Goal: Information Seeking & Learning: Learn about a topic

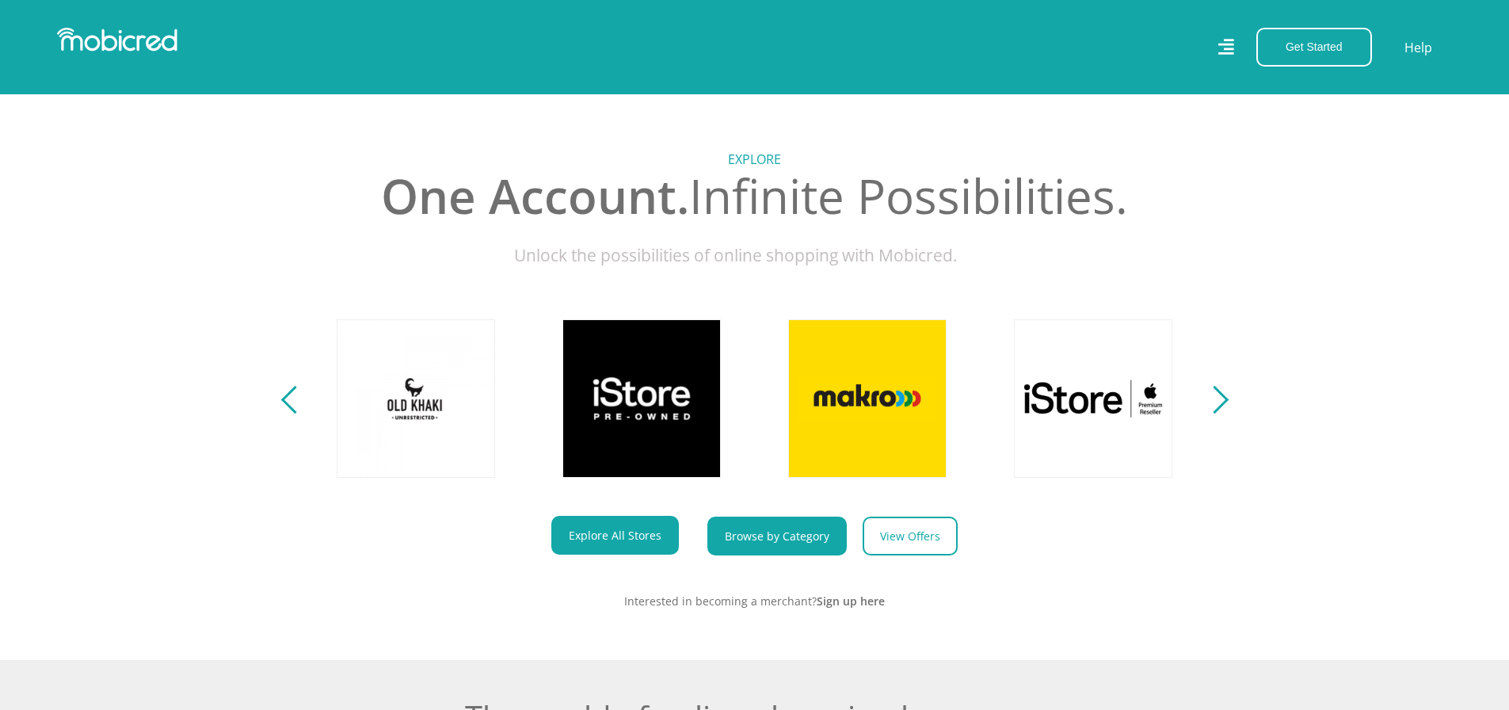
scroll to position [622, 0]
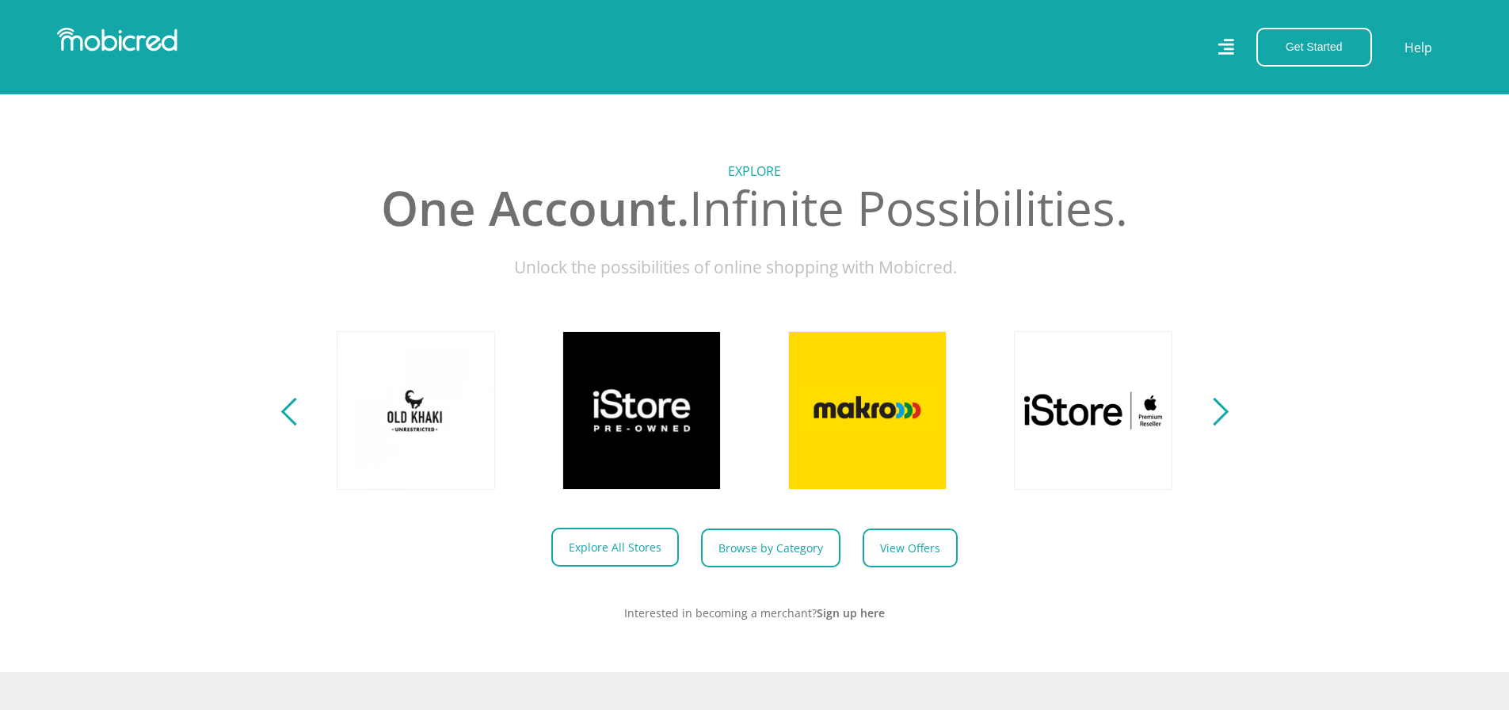
click at [618, 551] on link "Explore All Stores" at bounding box center [615, 547] width 128 height 39
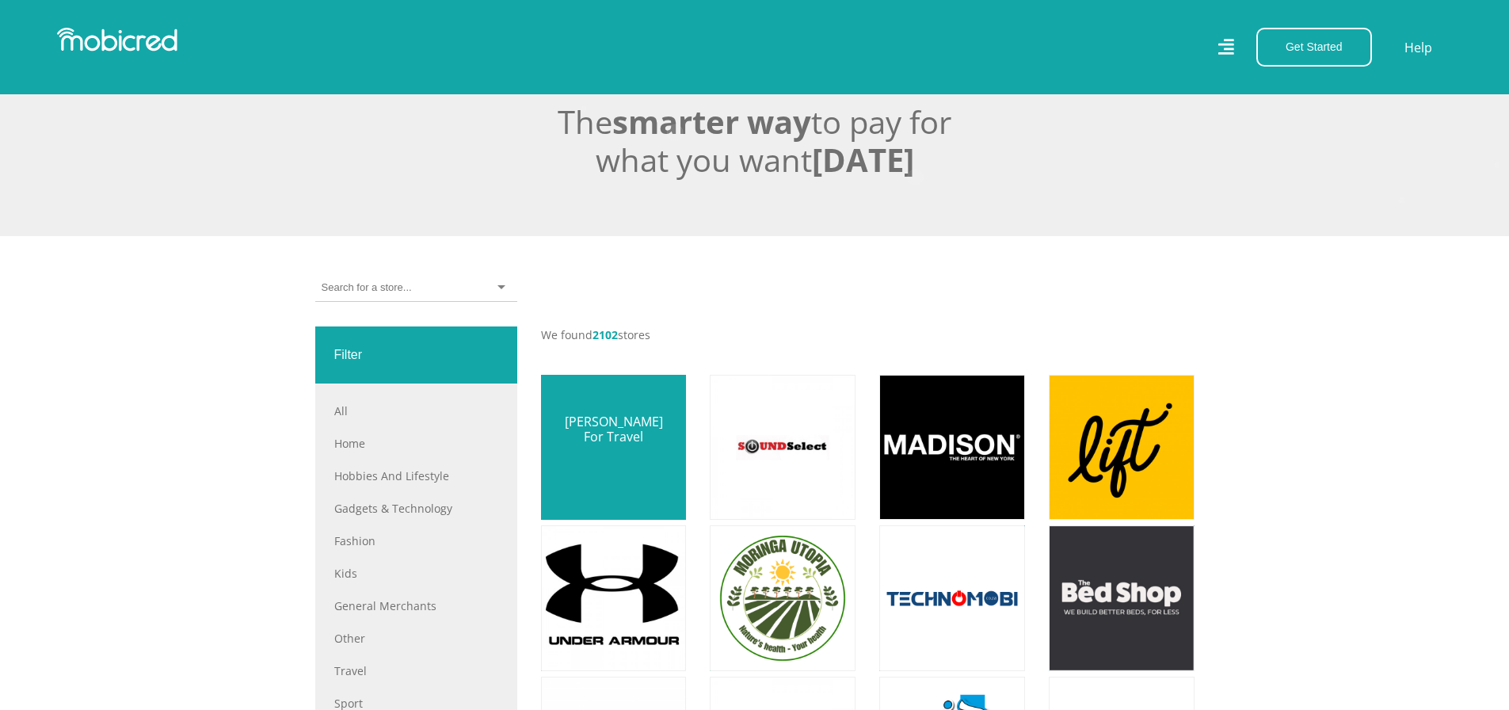
scroll to position [555, 0]
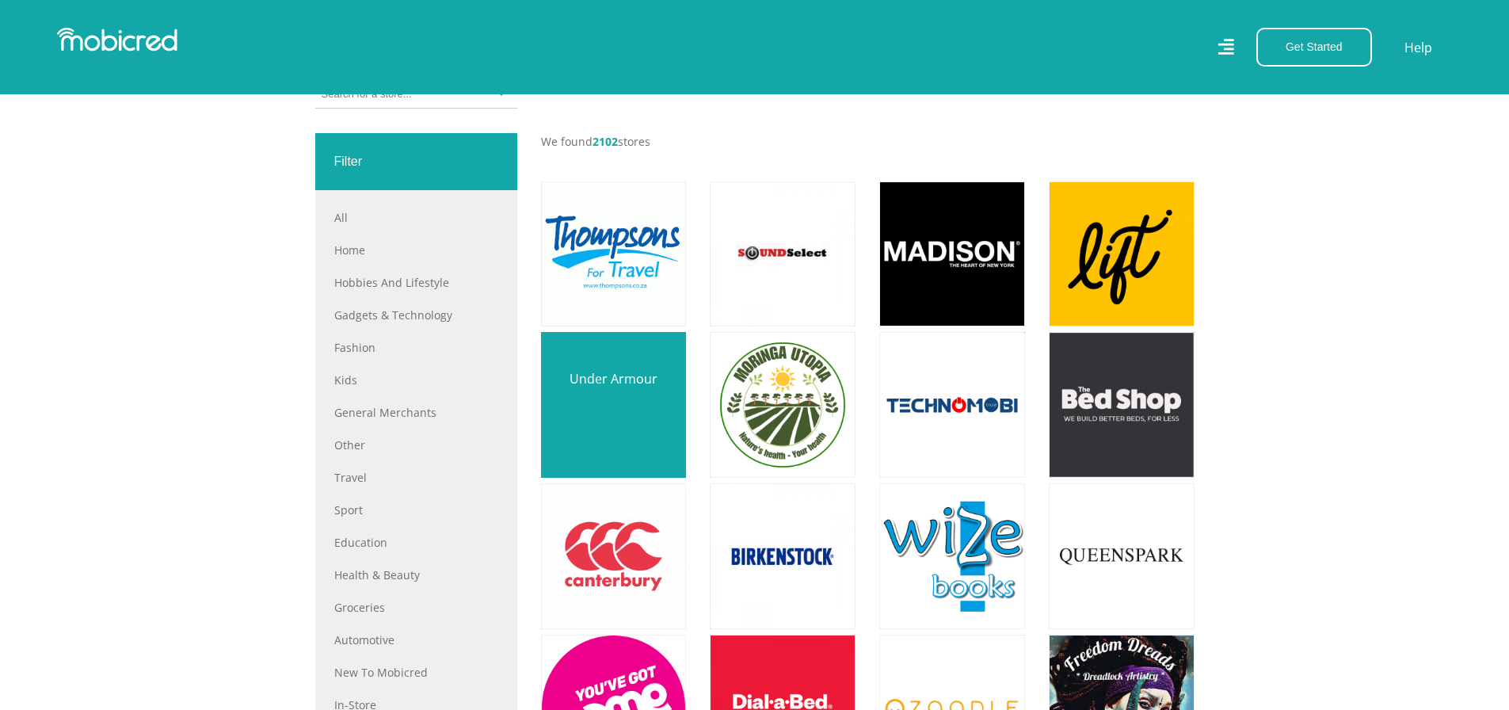
click at [595, 443] on link at bounding box center [613, 404] width 171 height 171
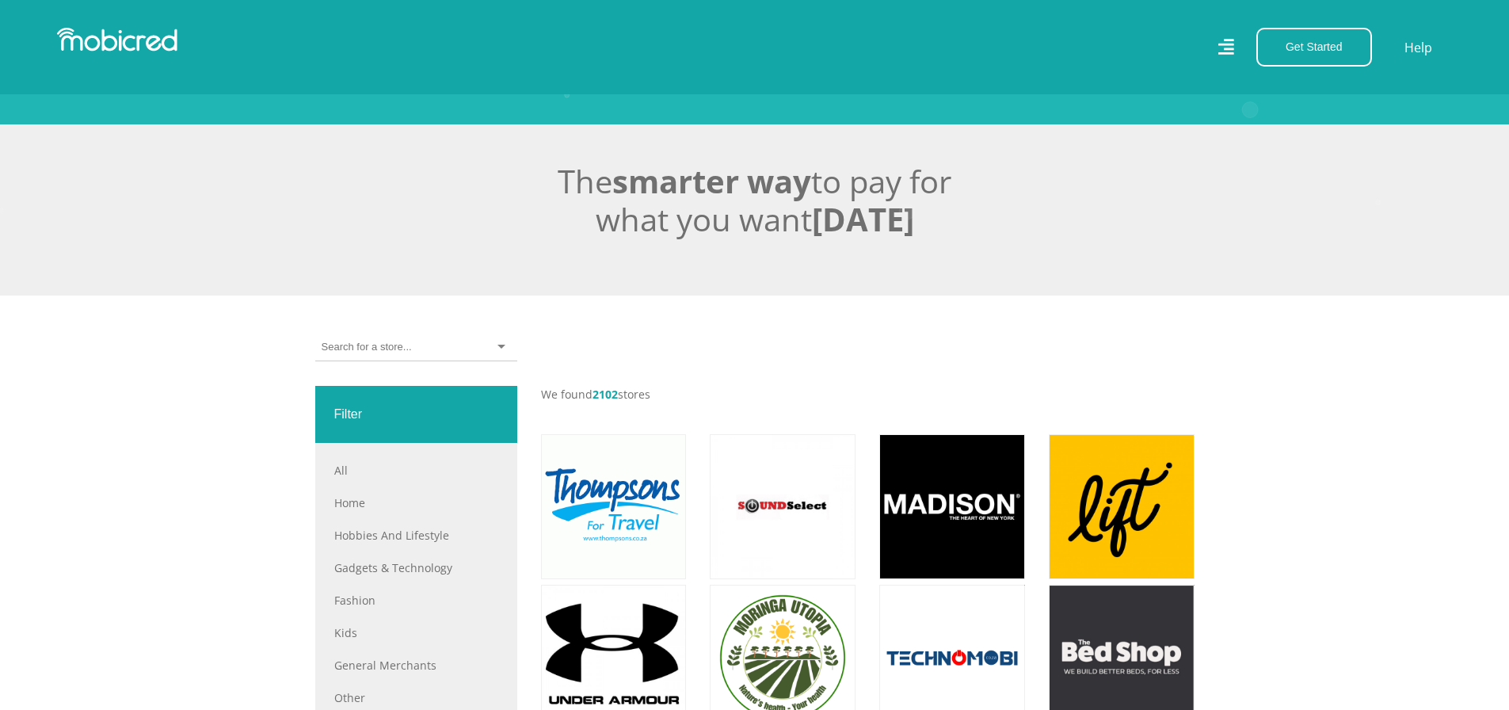
scroll to position [317, 0]
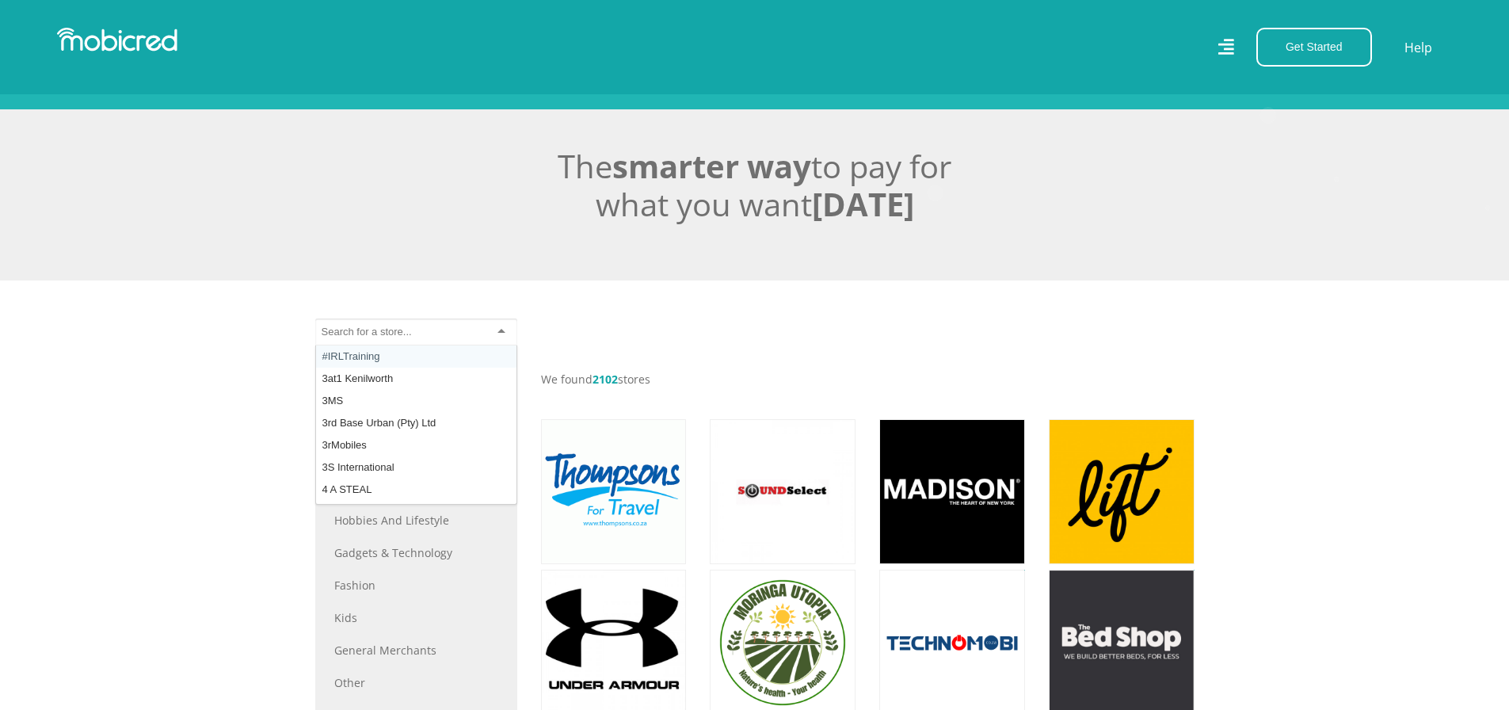
click at [429, 339] on div at bounding box center [416, 332] width 202 height 28
type input "sola"
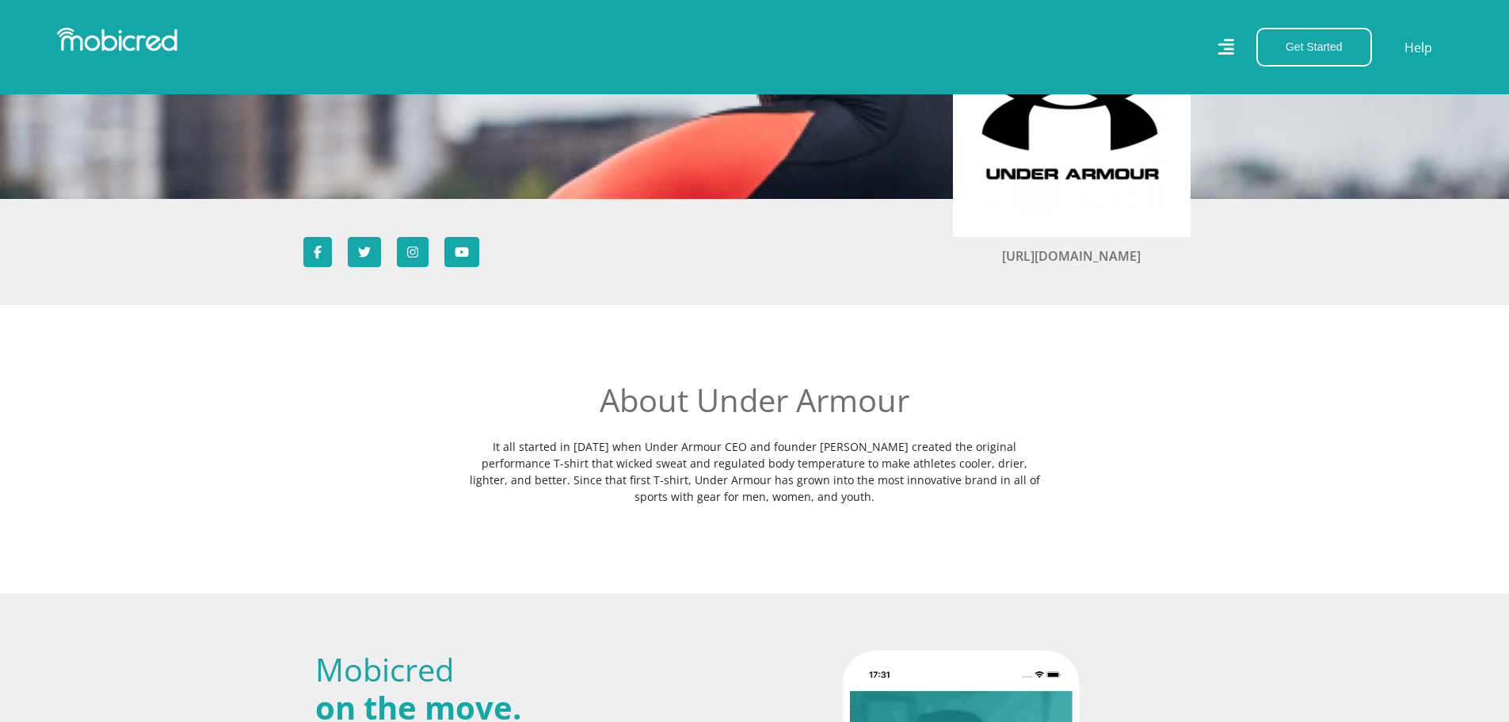
scroll to position [158, 0]
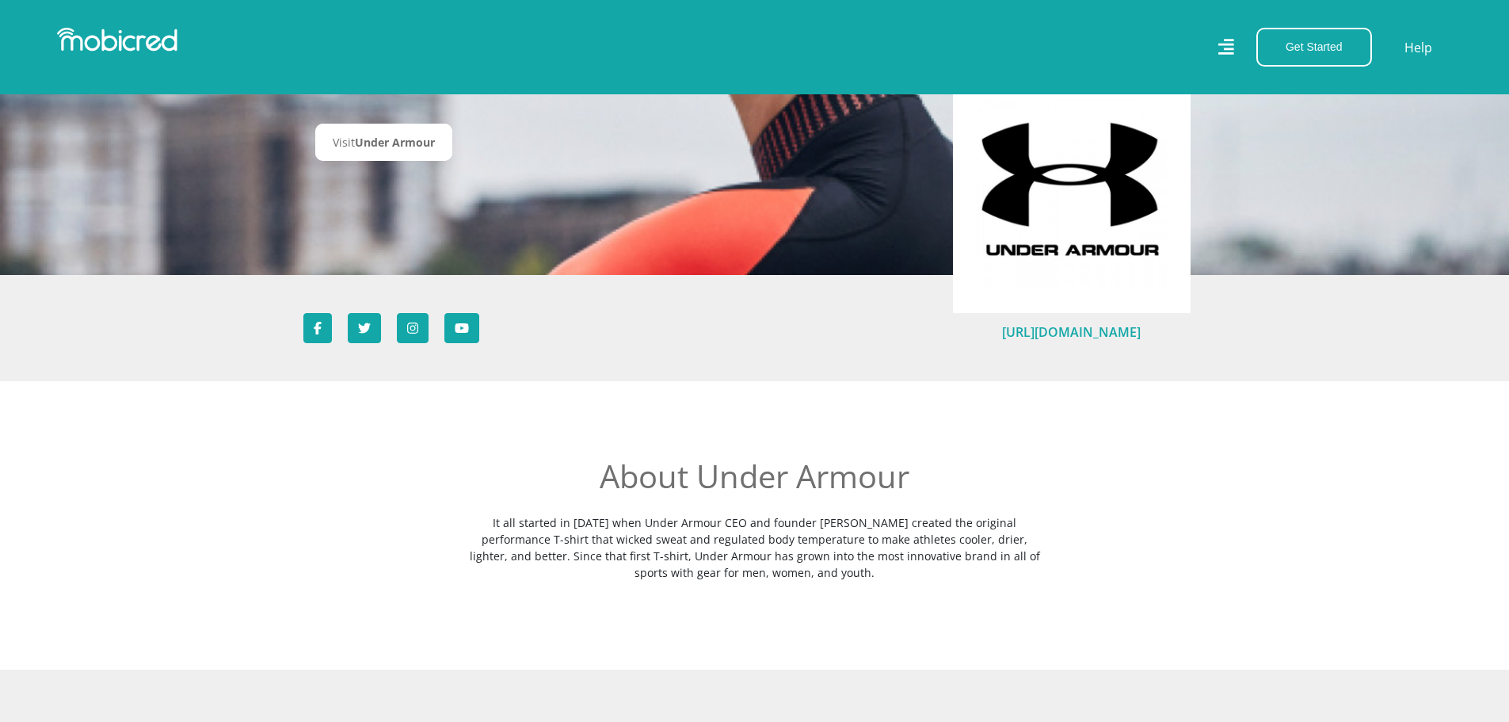
click at [1101, 332] on link "https://www.underarmour.co.za/" at bounding box center [1071, 331] width 139 height 17
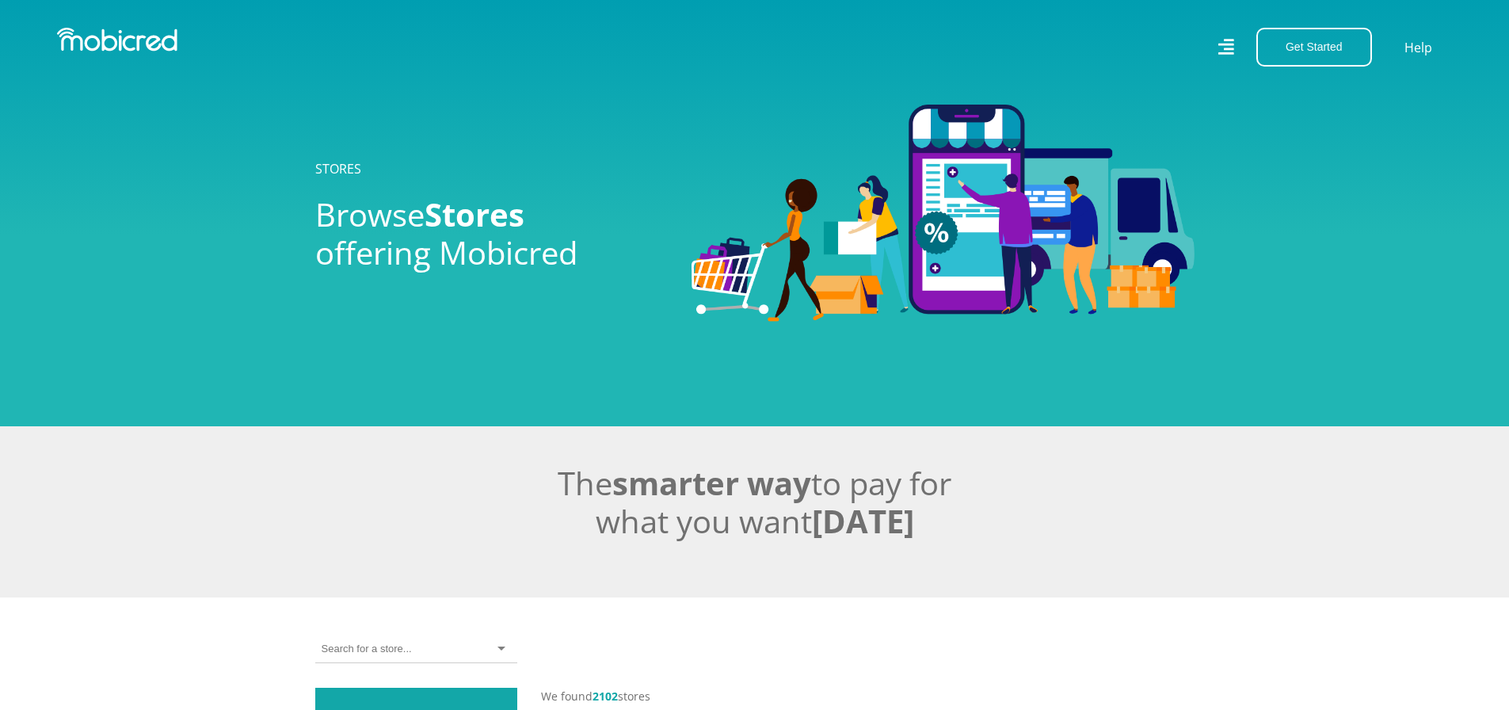
scroll to position [317, 0]
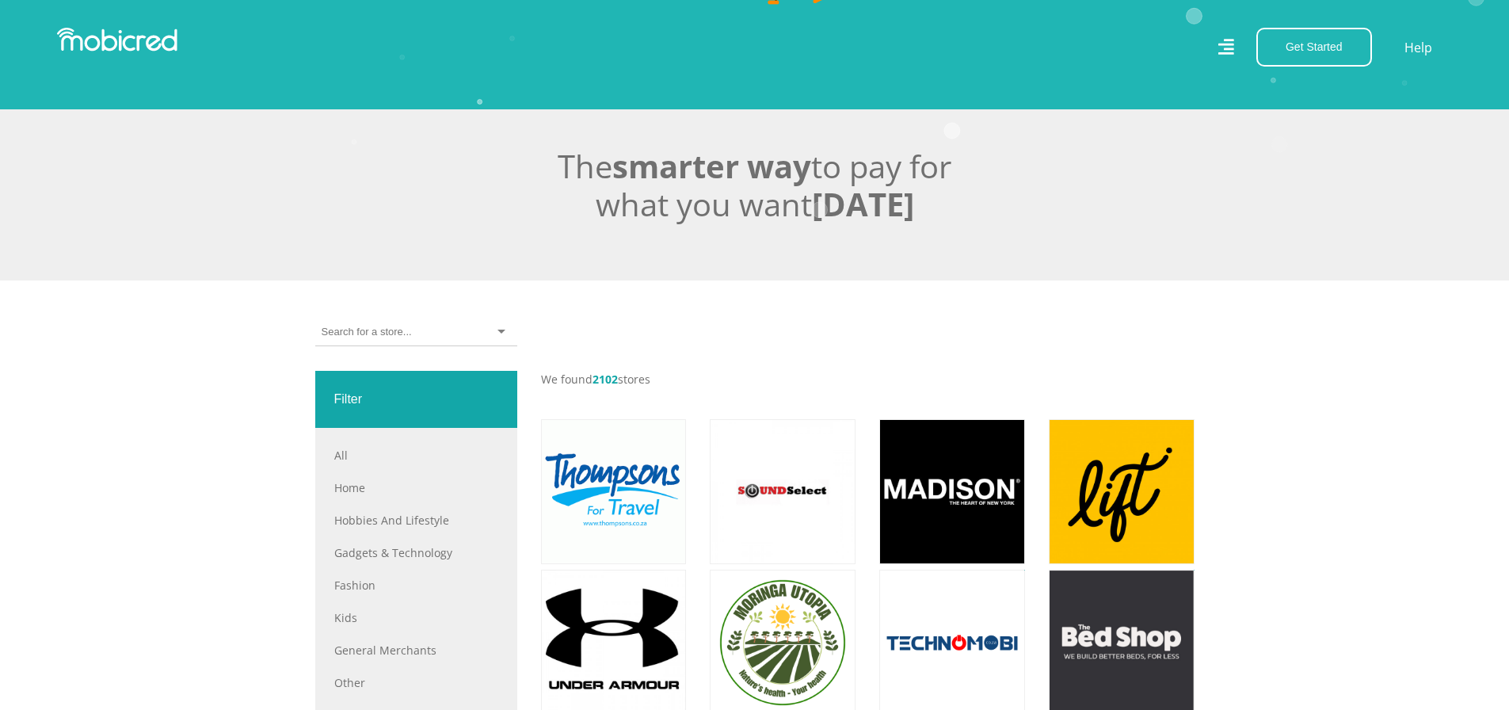
click at [382, 339] on input "select-one" at bounding box center [367, 332] width 90 height 14
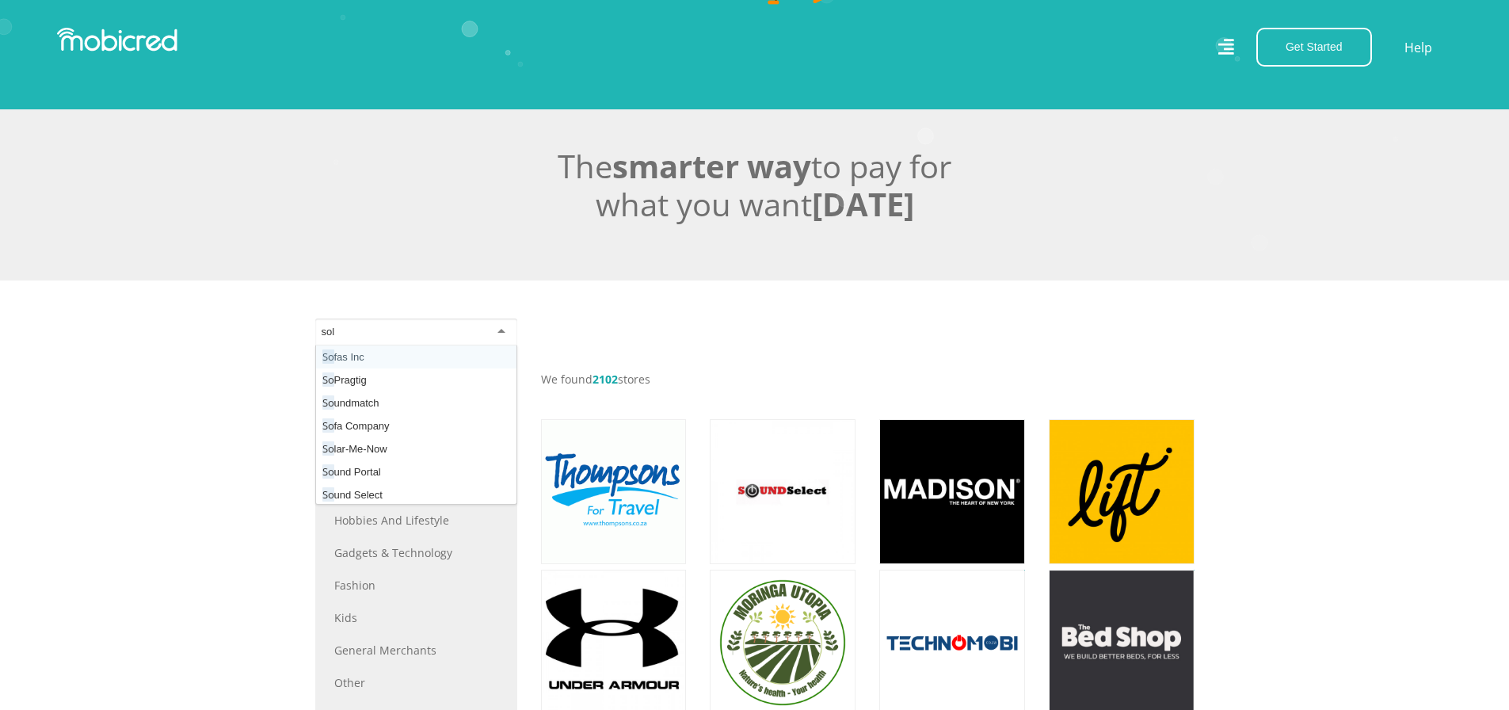
type input "sola"
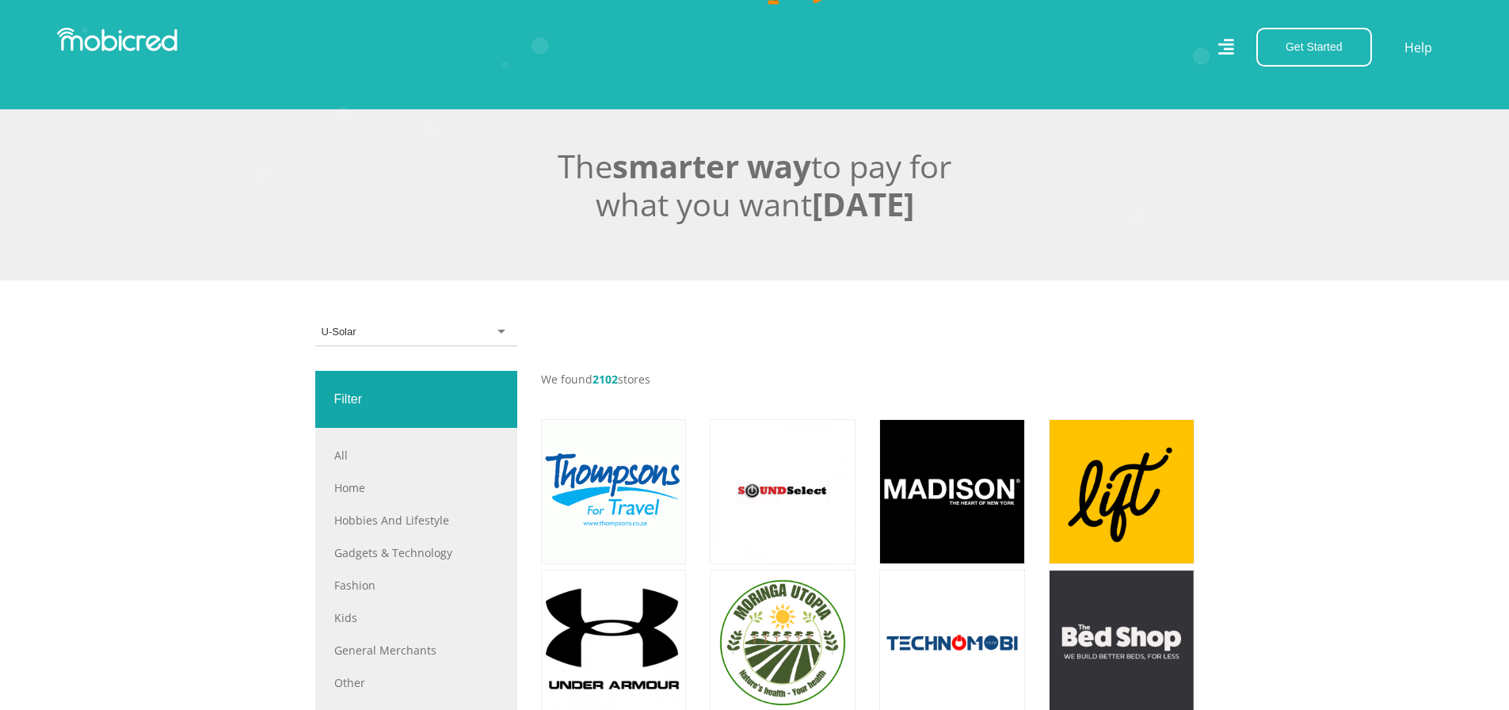
scroll to position [0, 0]
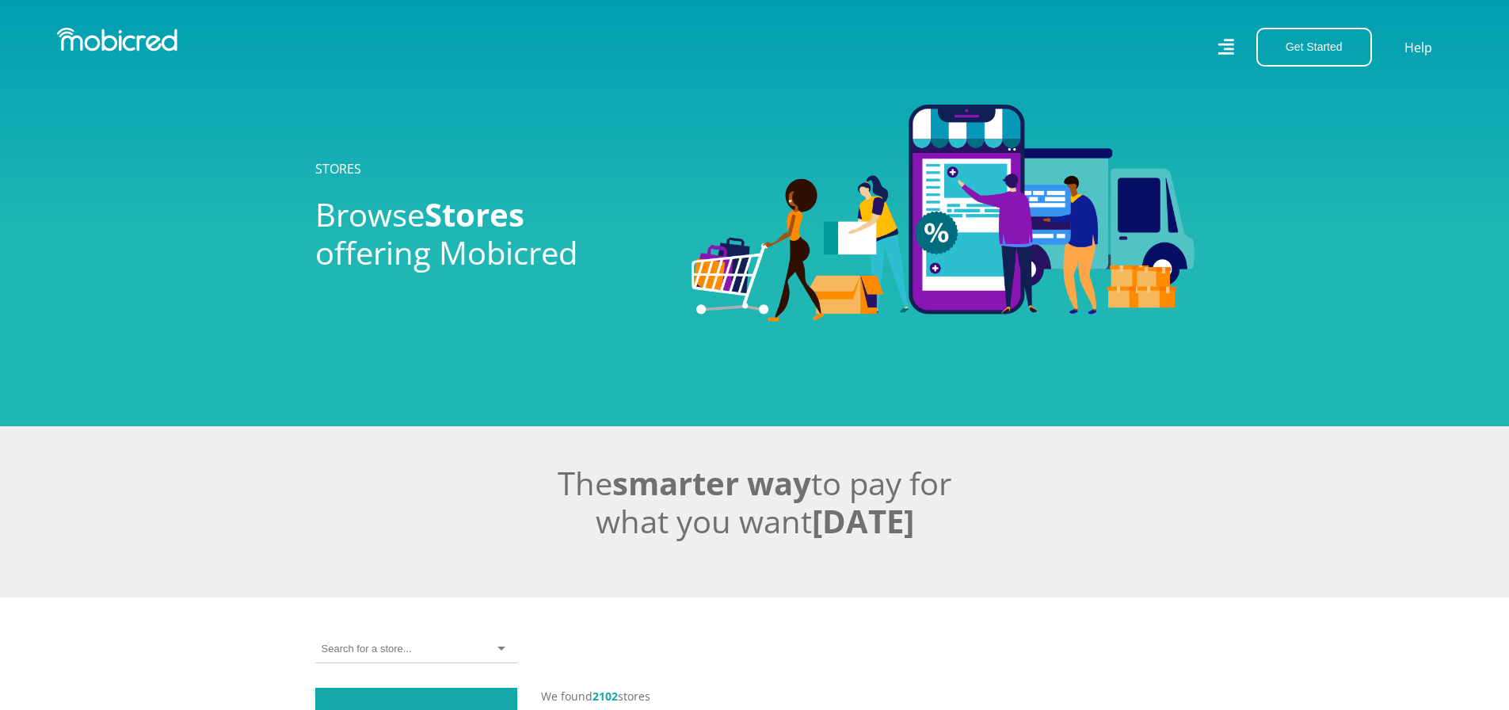
scroll to position [317, 0]
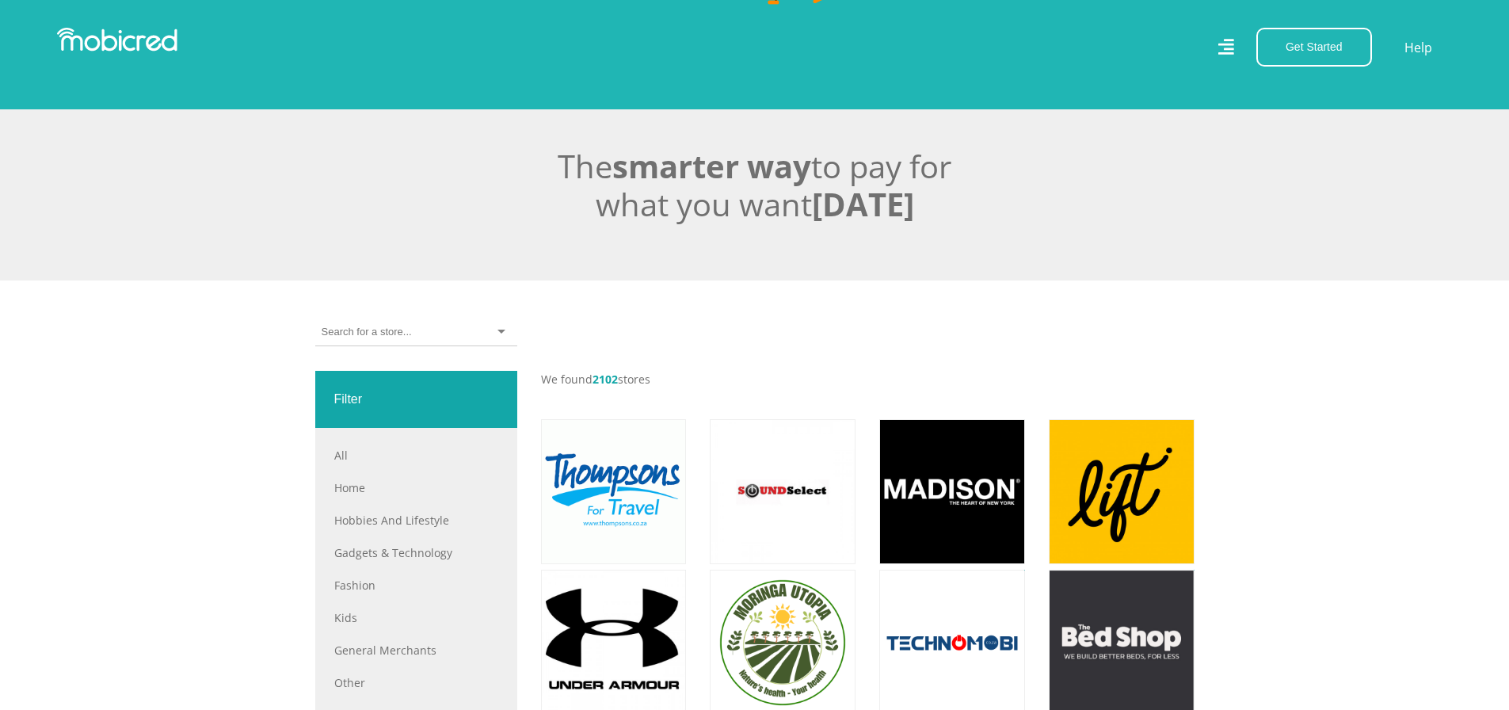
click at [414, 337] on div at bounding box center [416, 332] width 202 height 28
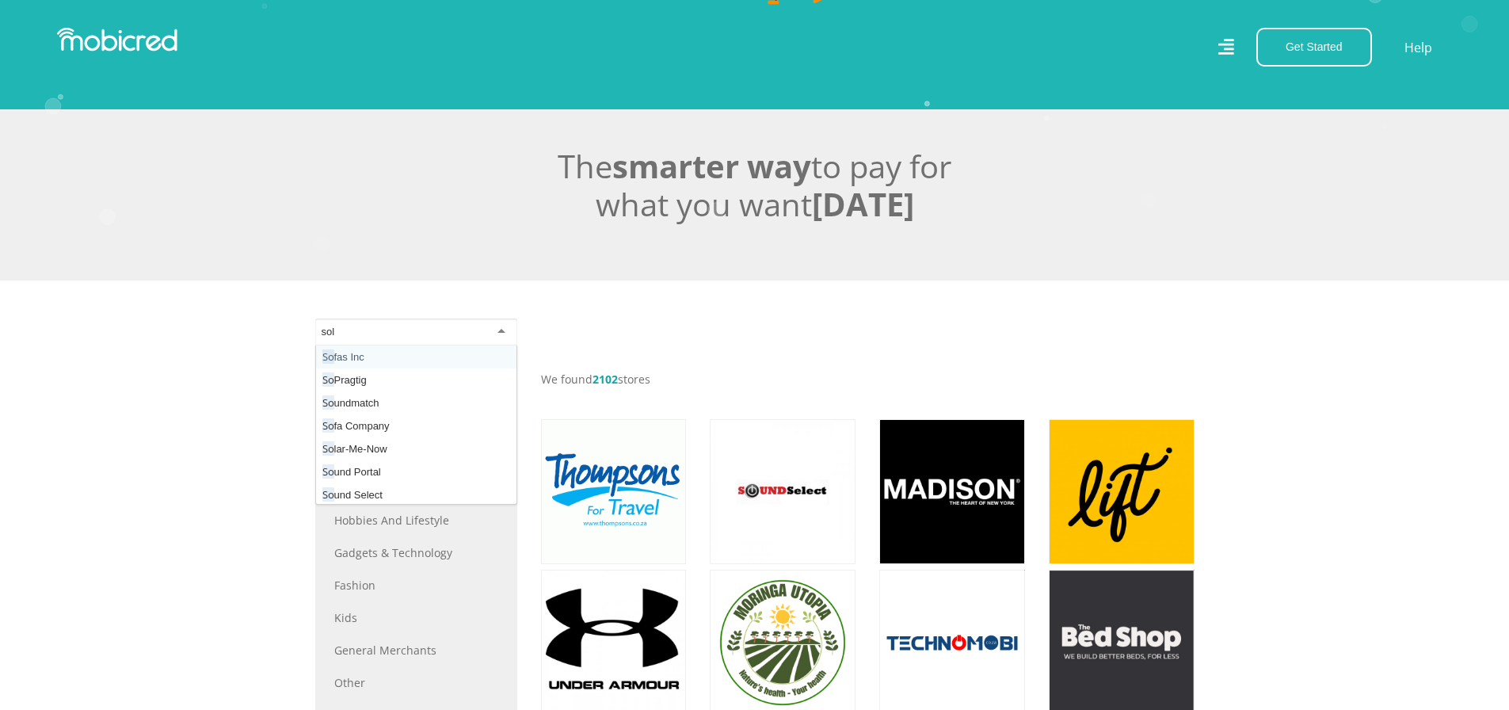
type input "sola"
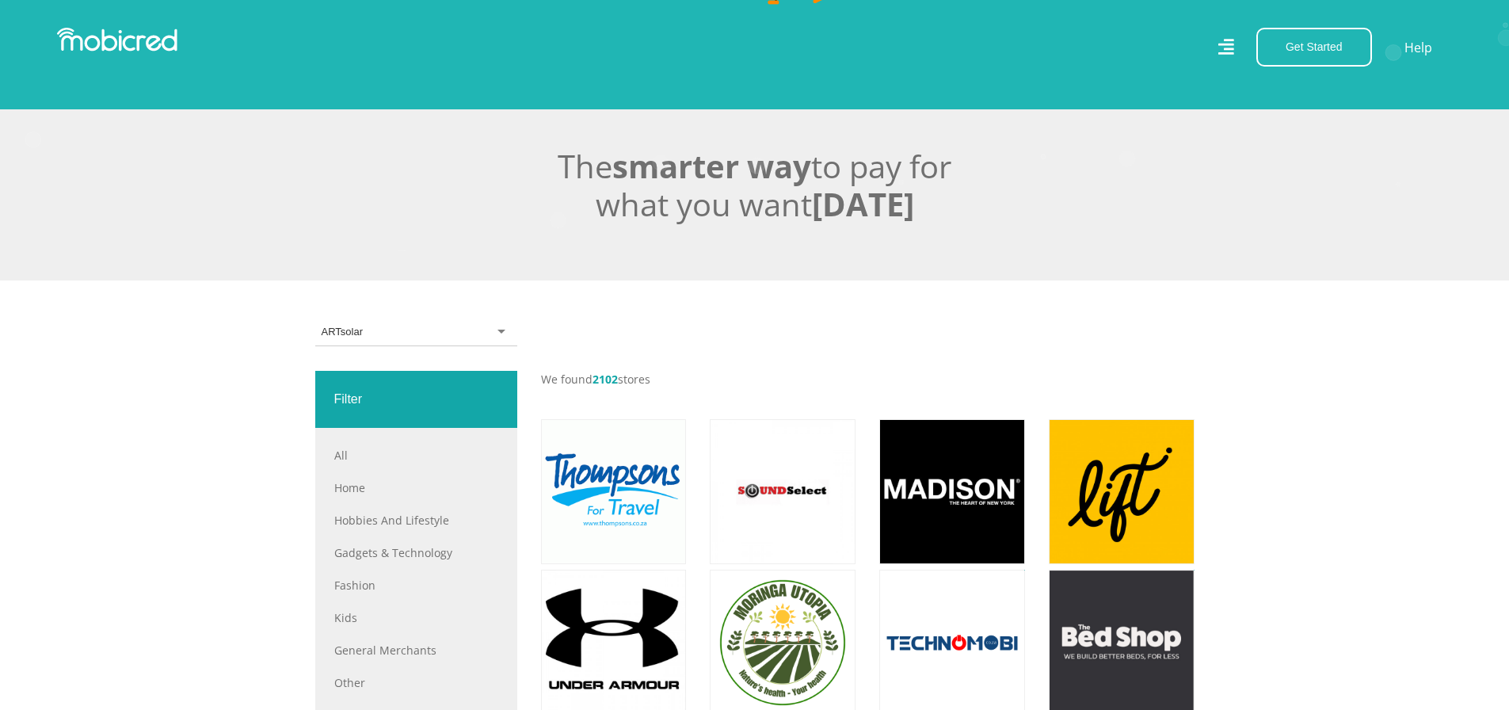
scroll to position [0, 0]
click at [400, 336] on div "ARTsolar" at bounding box center [416, 332] width 202 height 28
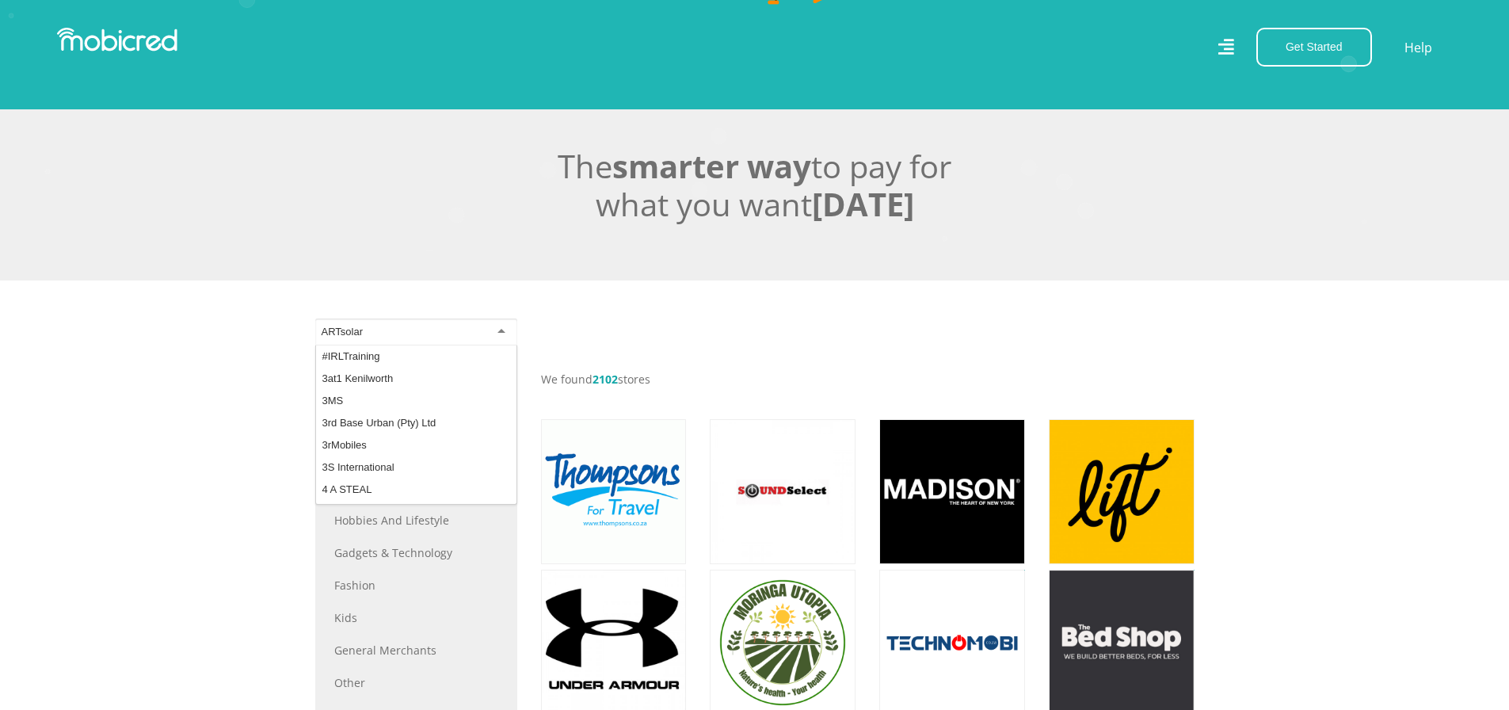
click at [400, 336] on div "ARTsolar" at bounding box center [416, 332] width 202 height 28
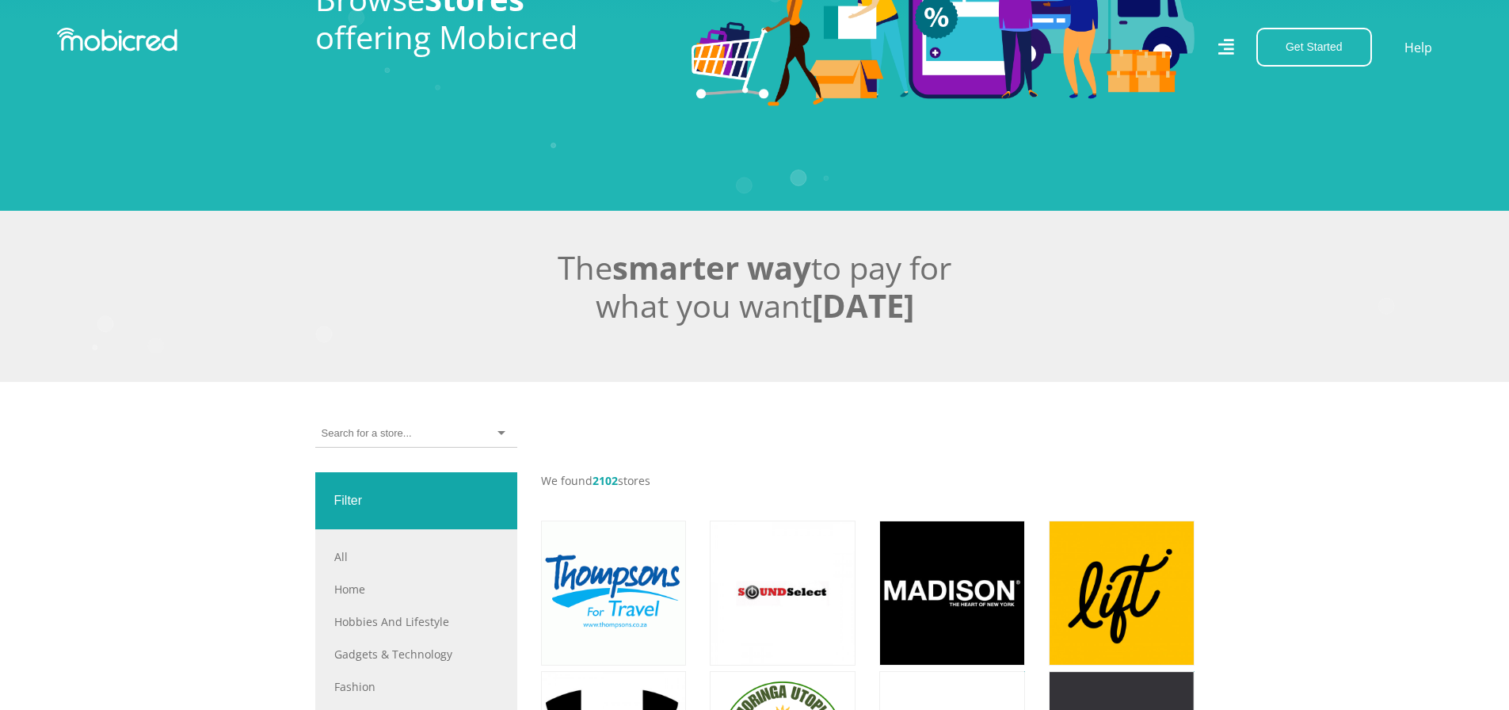
scroll to position [238, 0]
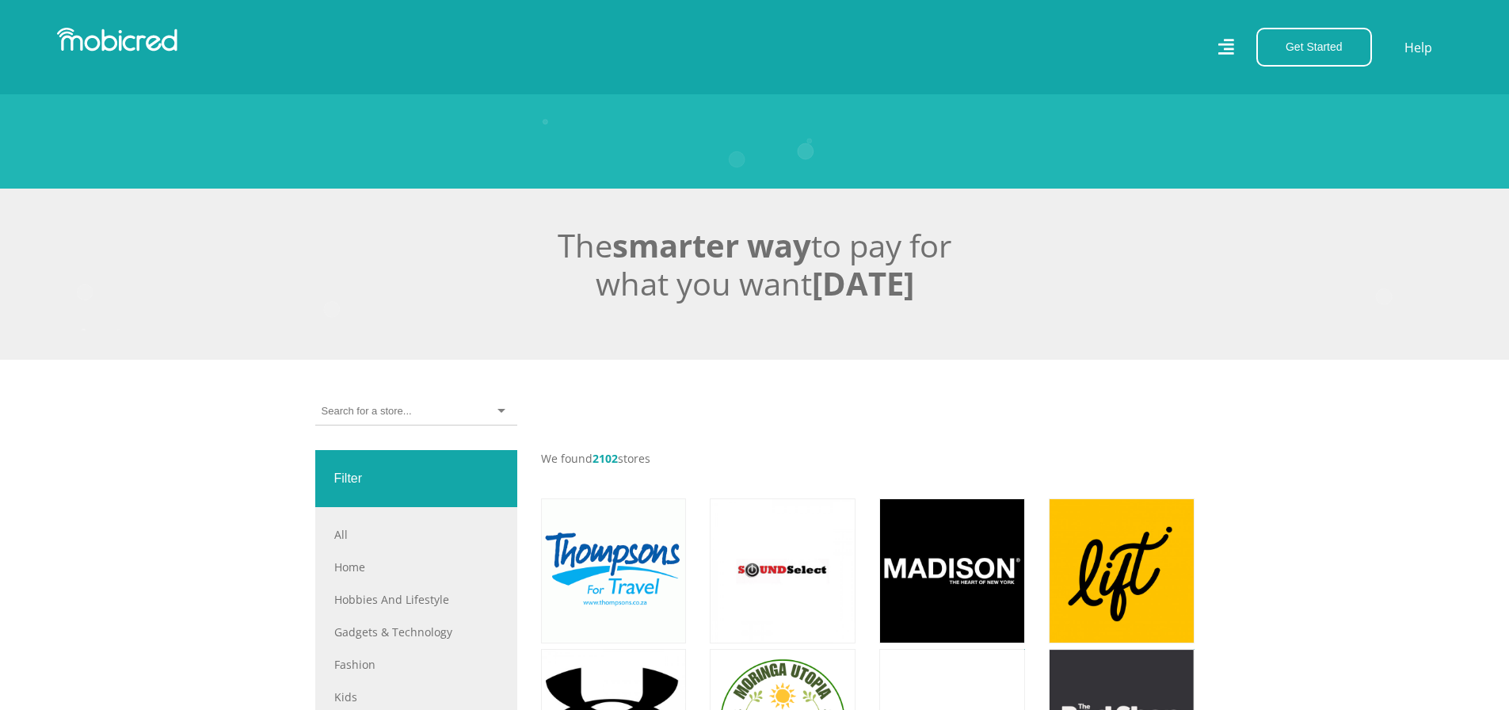
click at [398, 418] on input "select-one" at bounding box center [367, 411] width 90 height 14
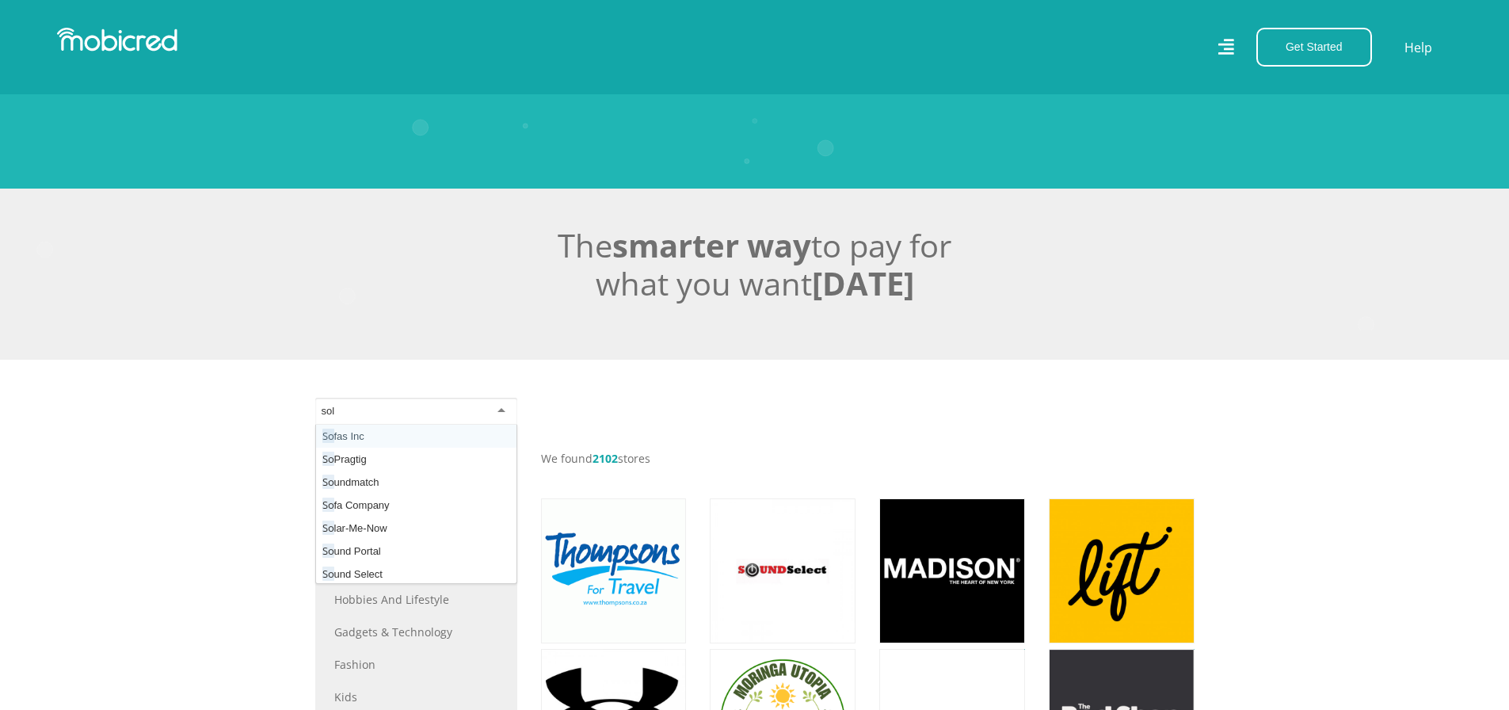
type input "sola"
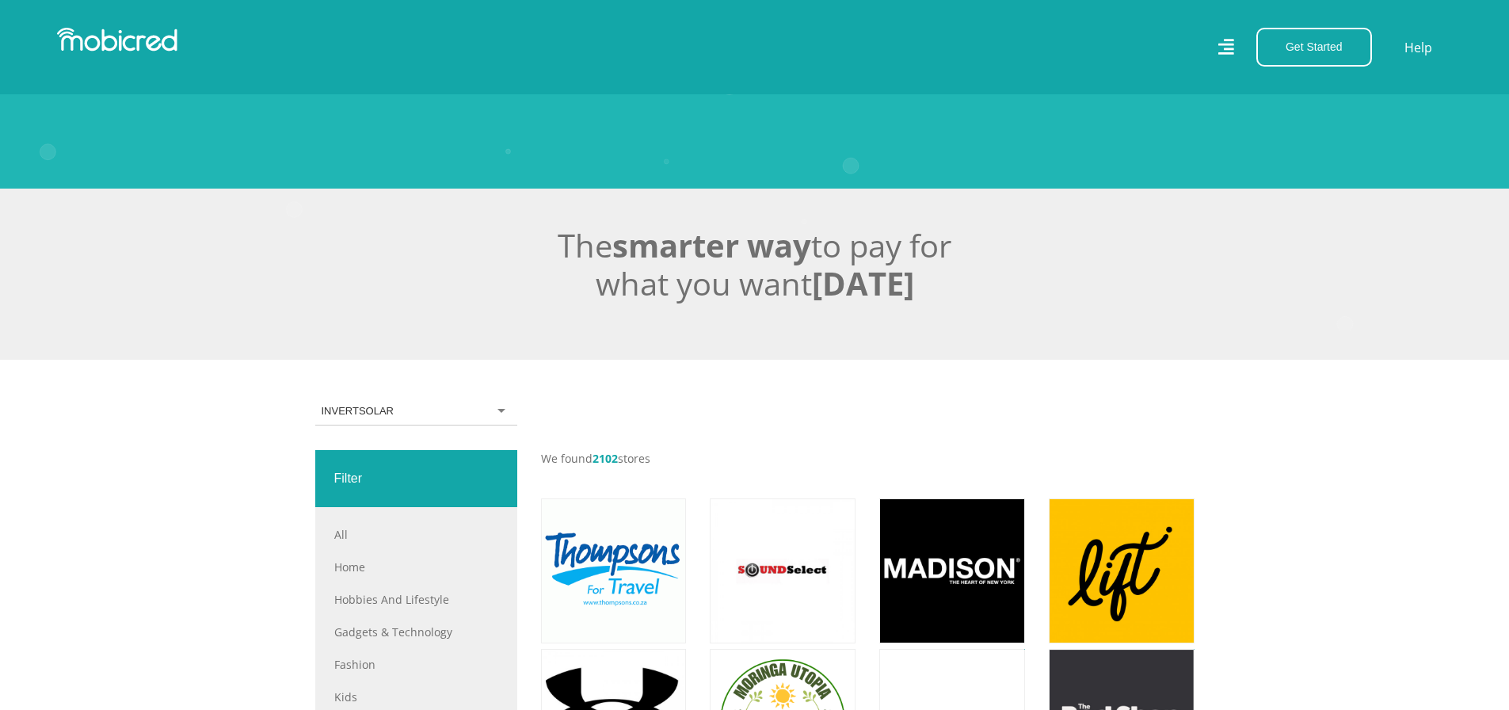
scroll to position [0, 0]
click at [415, 417] on div "INVERTSOLAR" at bounding box center [416, 412] width 202 height 28
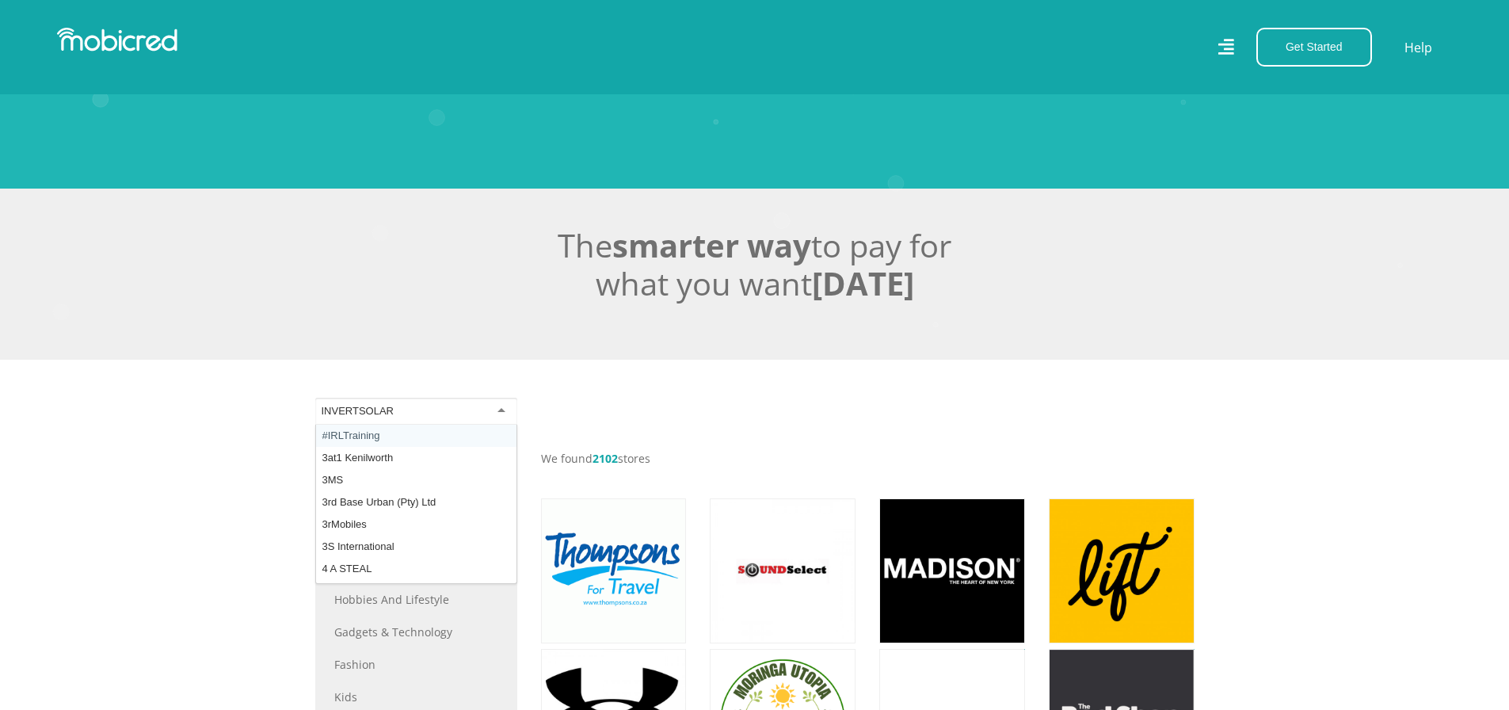
click at [415, 417] on div "INVERTSOLAR" at bounding box center [416, 412] width 202 height 28
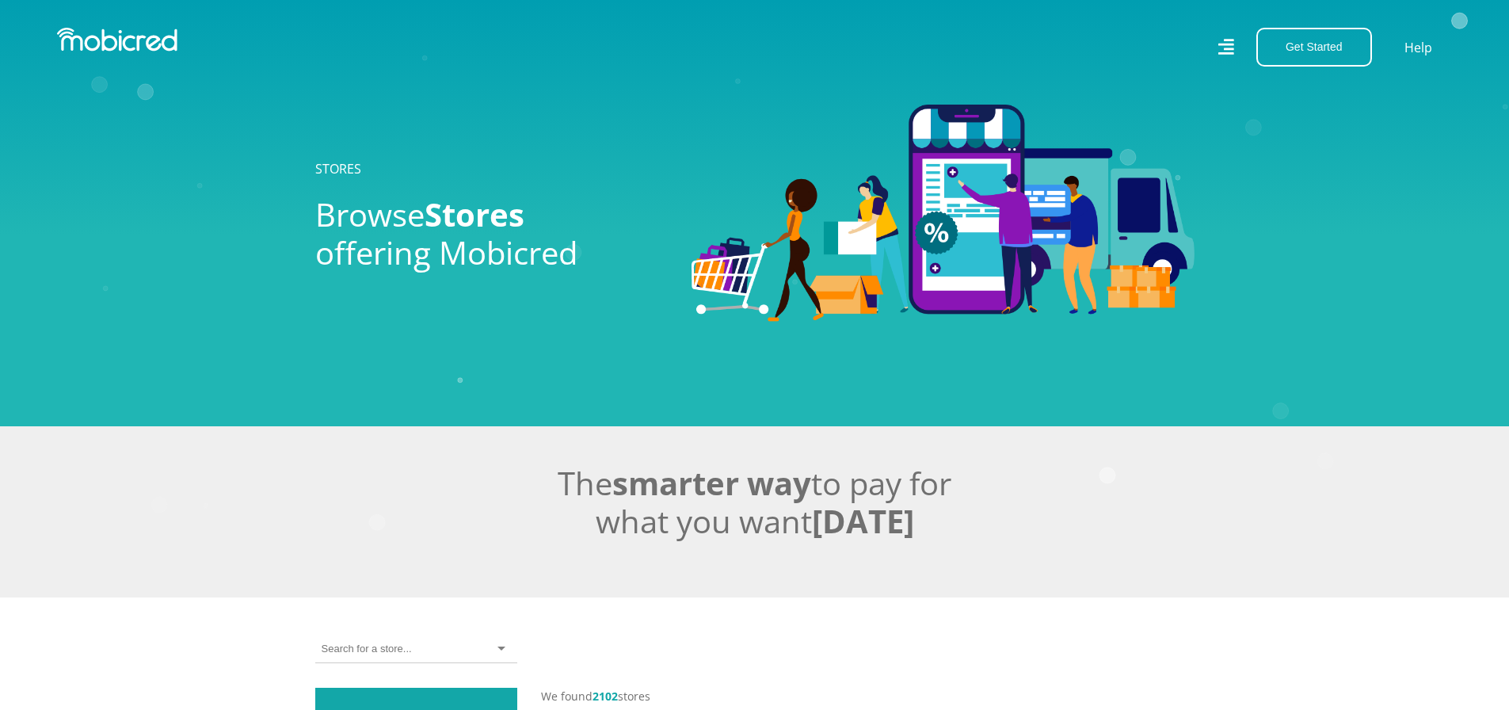
click at [407, 653] on input "select-one" at bounding box center [367, 649] width 90 height 14
type input "sola"
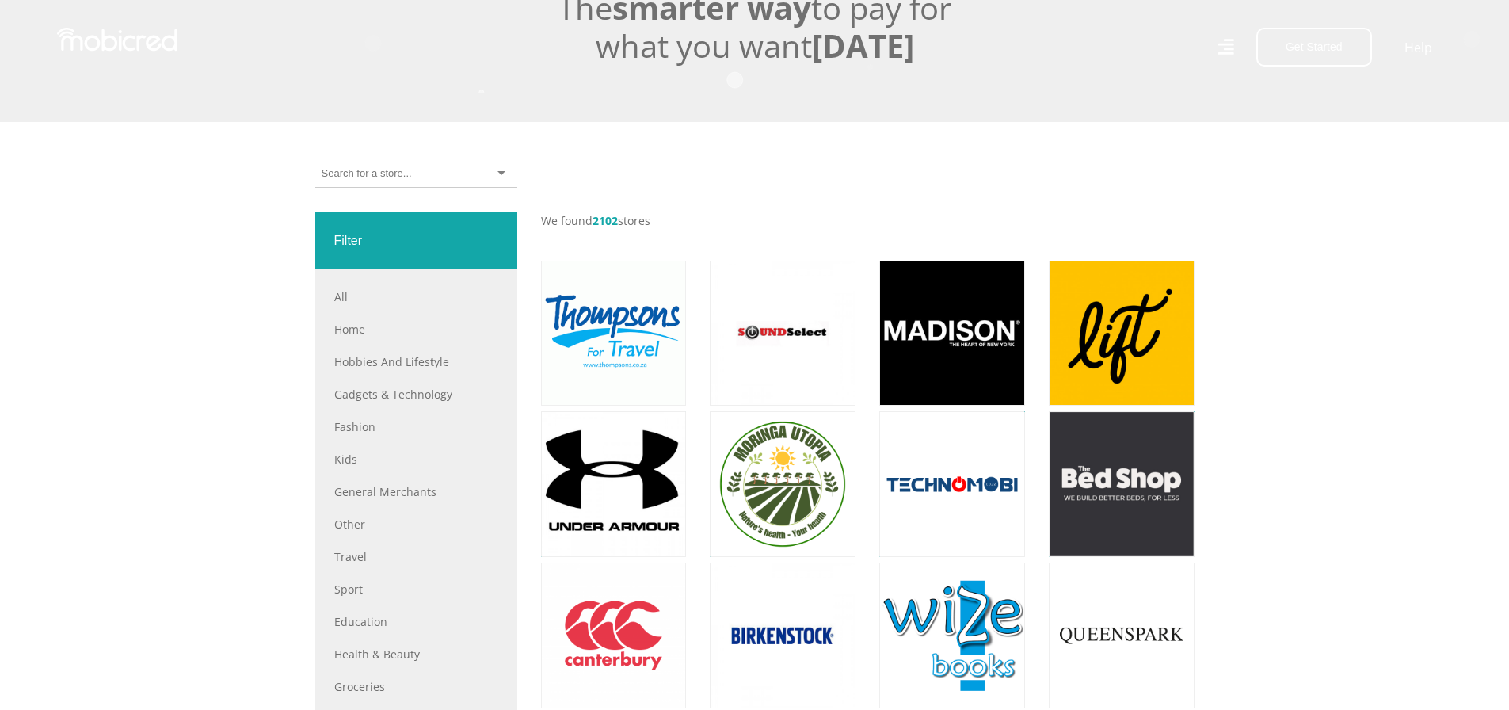
click at [426, 177] on div at bounding box center [416, 174] width 202 height 28
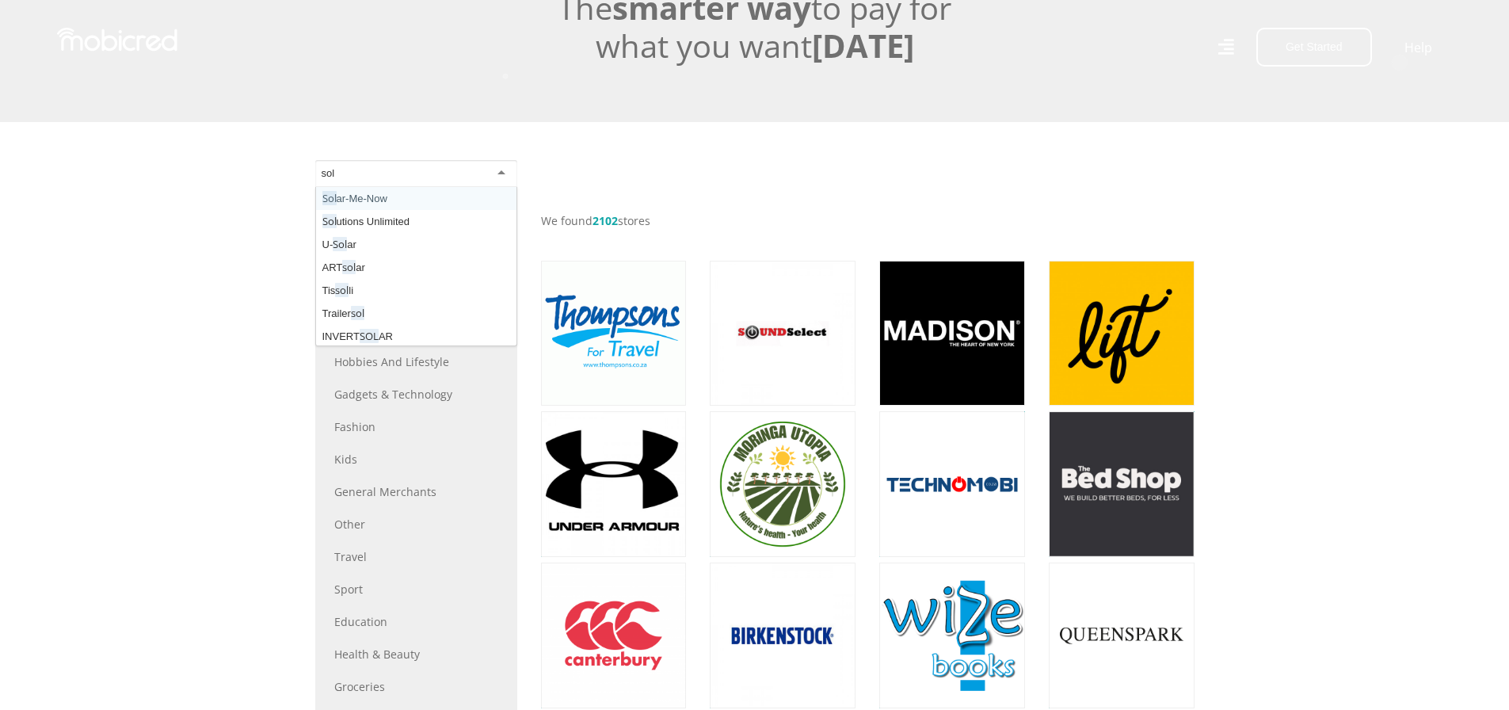
type input "sola"
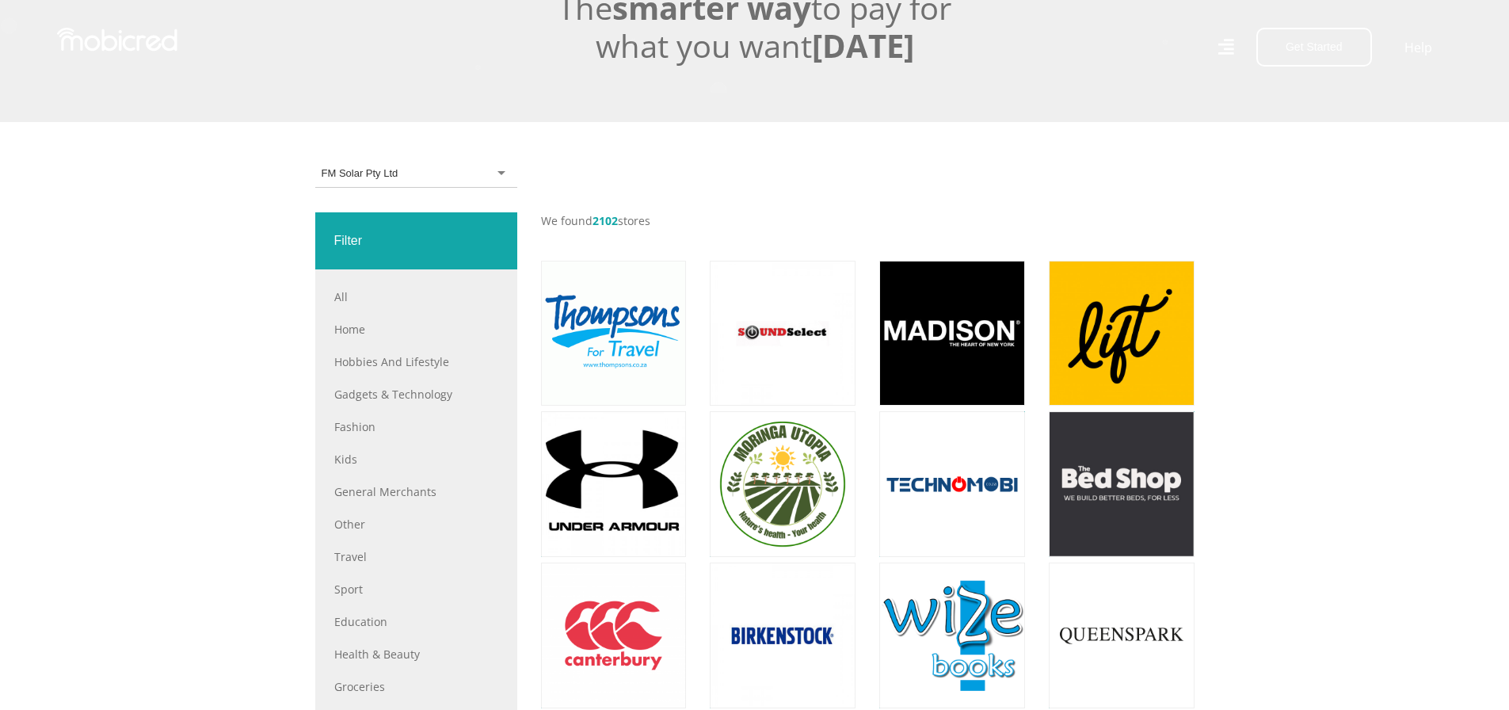
scroll to position [0, 0]
drag, startPoint x: 352, startPoint y: 252, endPoint x: 635, endPoint y: 189, distance: 289.6
click at [635, 189] on div "FM Solar Pty Ltd FM Solar Pty Ltd #IRLTraining 3at1 Kenilworth 3MS 3rd Base Urb…" at bounding box center [754, 186] width 903 height 52
click at [498, 179] on div "FM Solar Pty Ltd" at bounding box center [416, 174] width 202 height 28
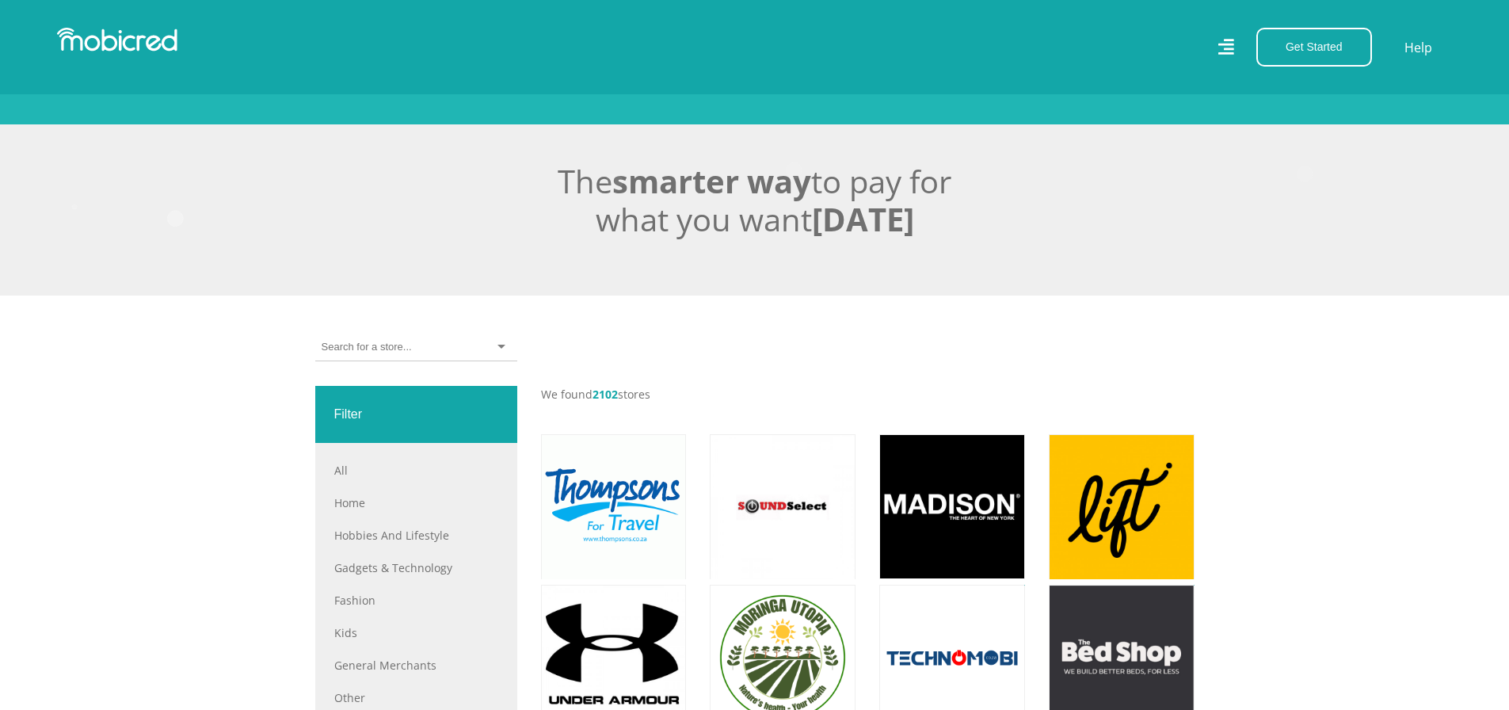
scroll to position [317, 0]
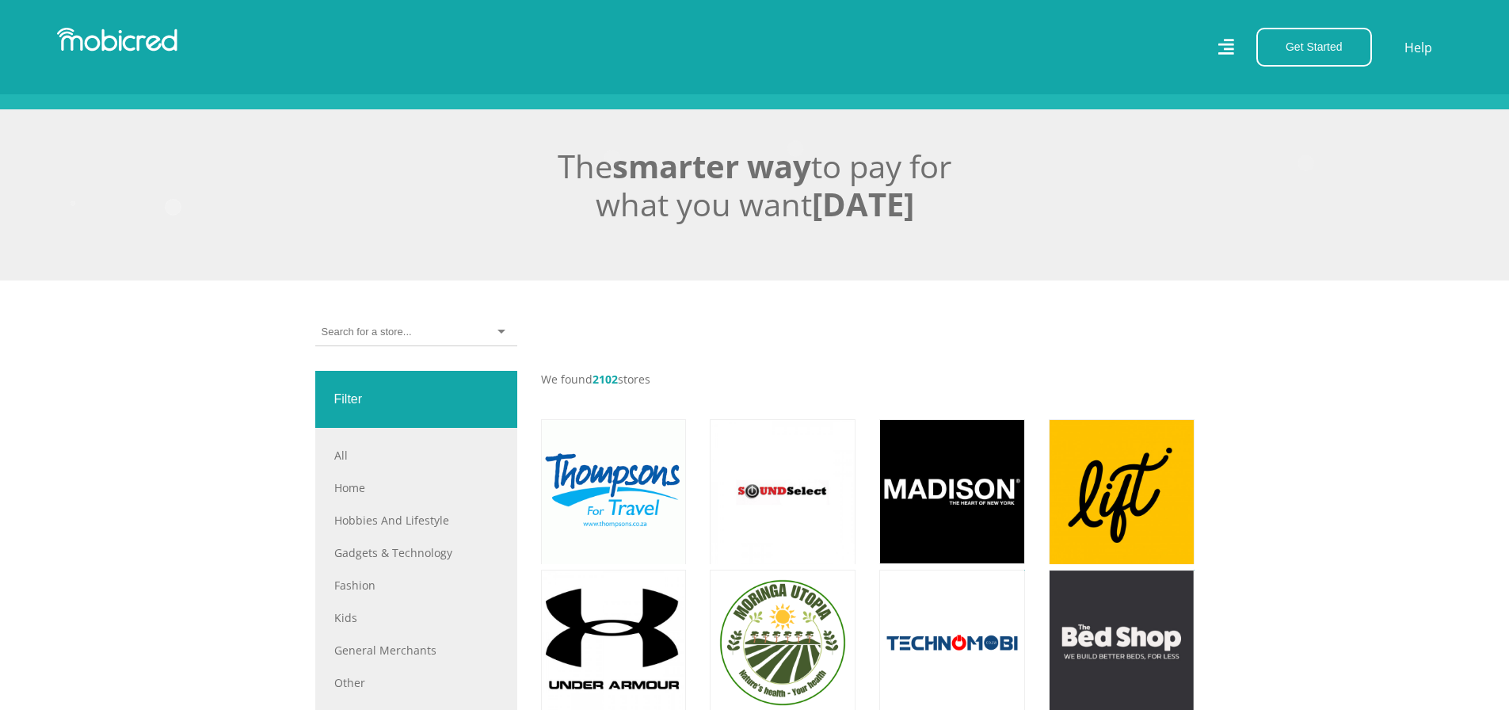
click at [433, 336] on div at bounding box center [416, 332] width 202 height 28
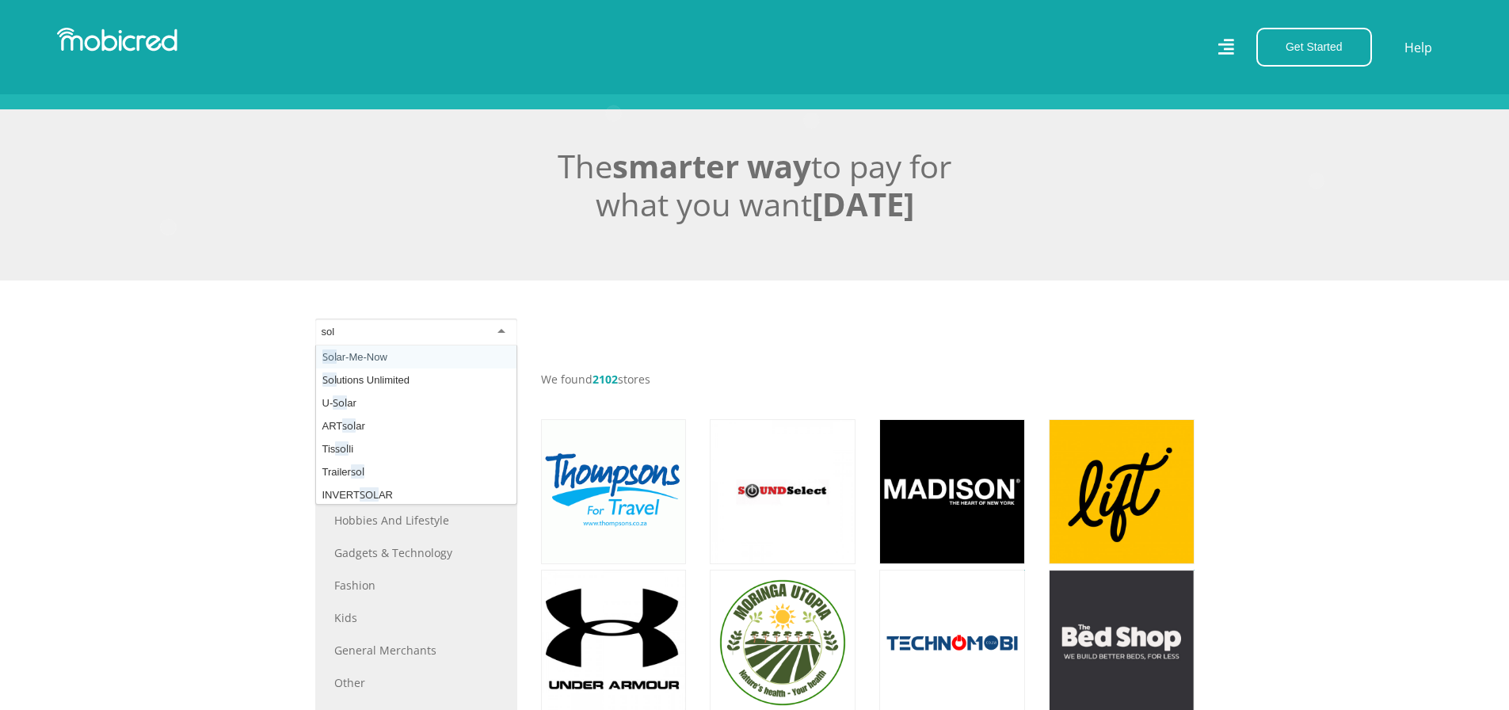
type input "sola"
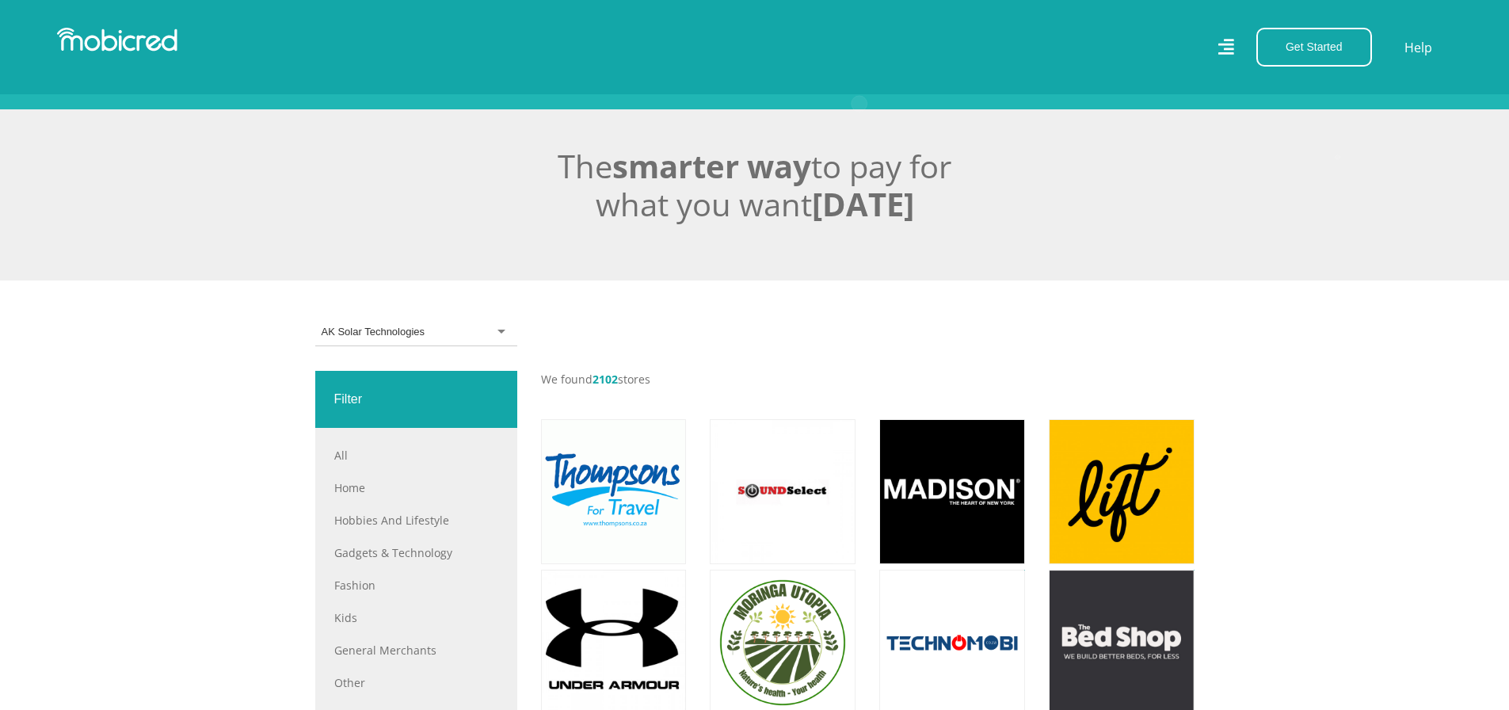
scroll to position [0, 0]
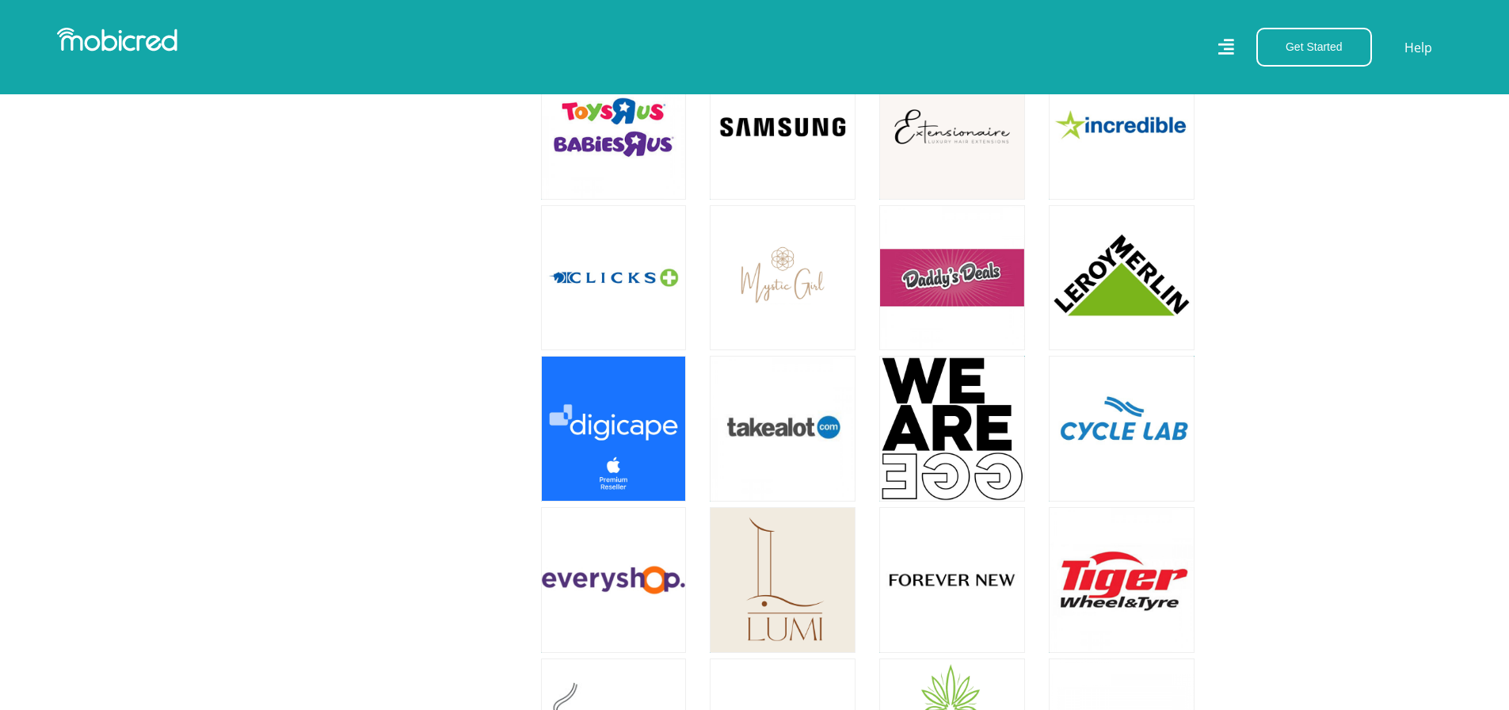
scroll to position [1743, 0]
